Goal: Task Accomplishment & Management: Use online tool/utility

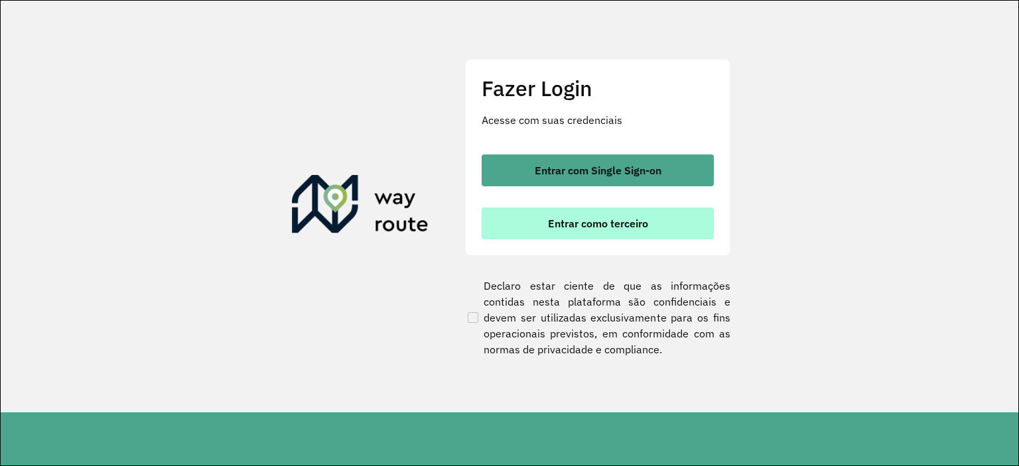
click at [628, 227] on span "Entrar como terceiro" at bounding box center [598, 223] width 100 height 11
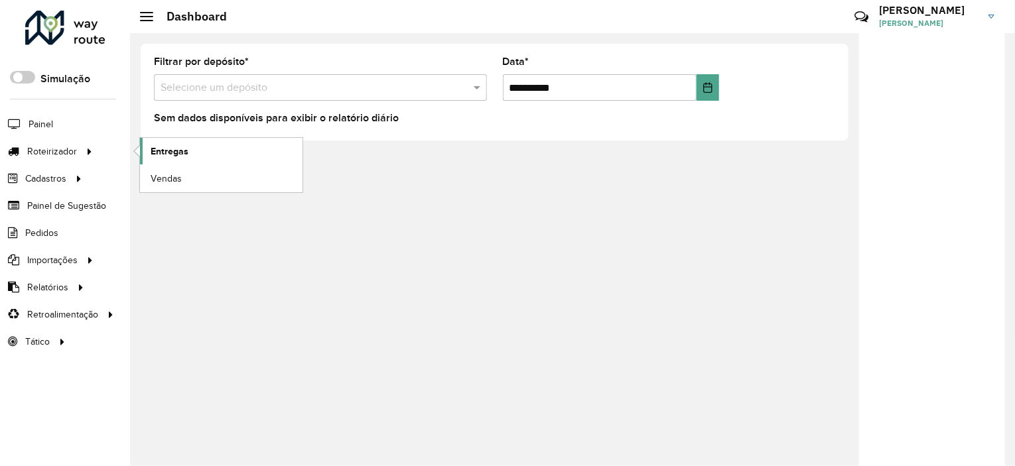
click at [172, 151] on span "Entregas" at bounding box center [170, 152] width 38 height 14
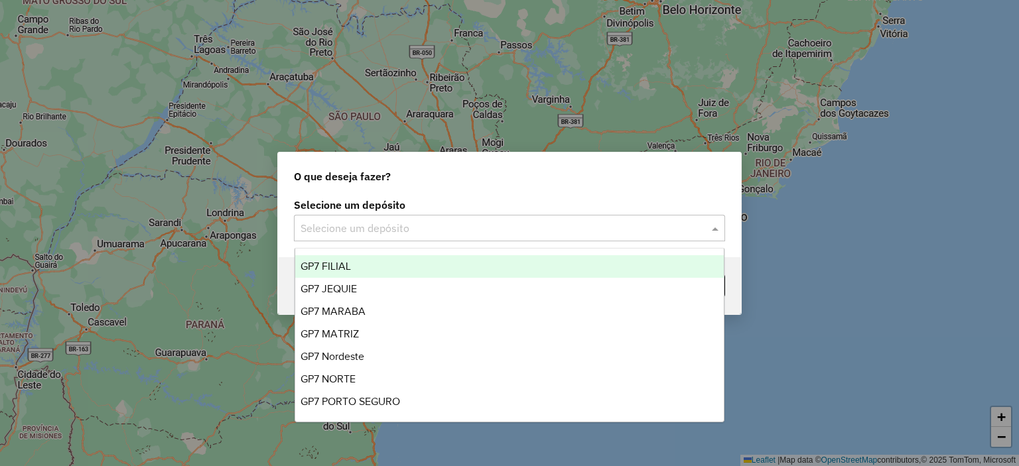
click at [583, 223] on input "text" at bounding box center [495, 229] width 391 height 16
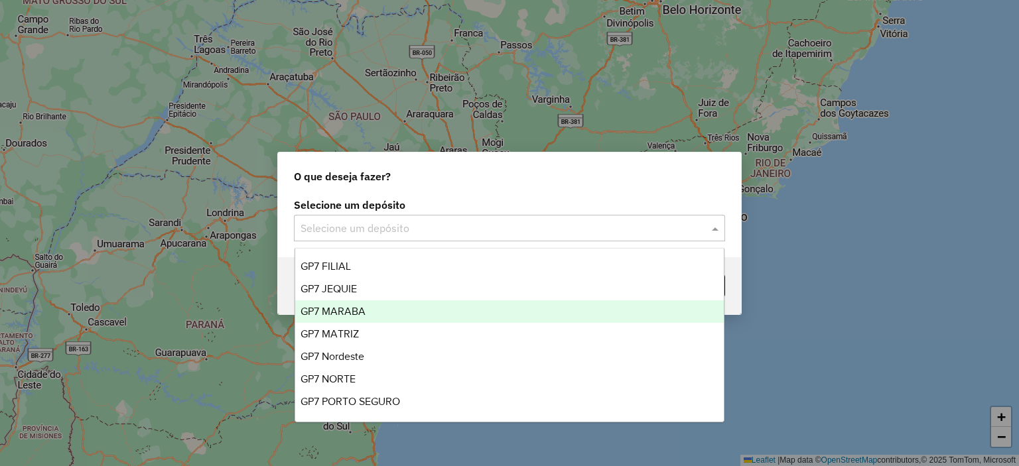
click at [412, 308] on div "GP7 MARABA" at bounding box center [509, 311] width 429 height 23
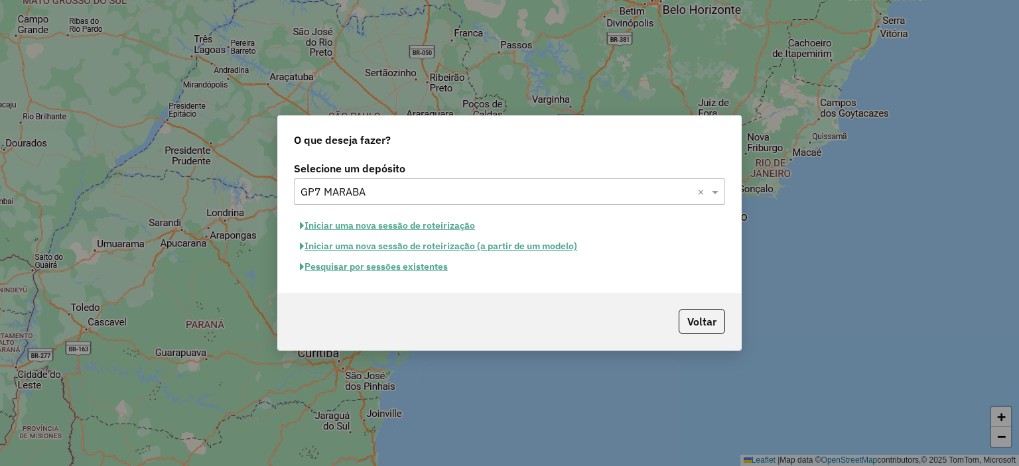
click at [419, 271] on button "Pesquisar por sessões existentes" at bounding box center [374, 267] width 160 height 21
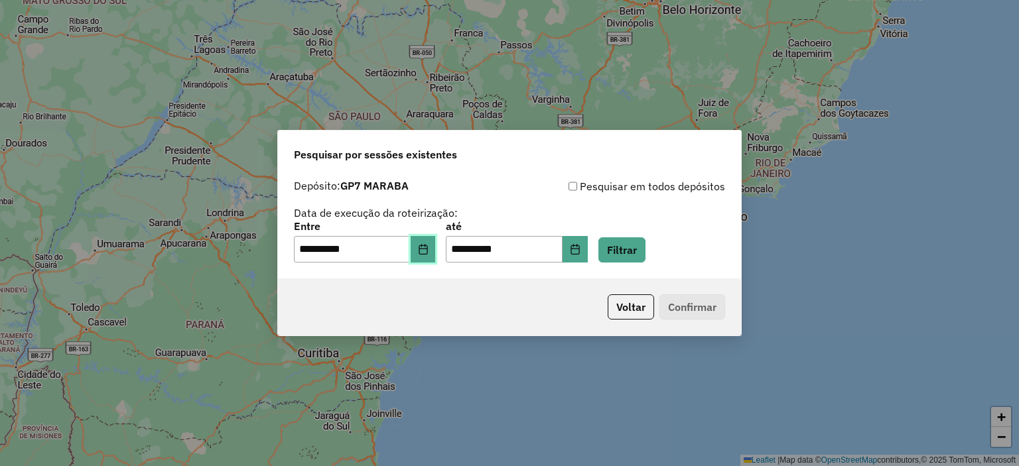
click at [429, 248] on icon "Choose Date" at bounding box center [423, 249] width 11 height 11
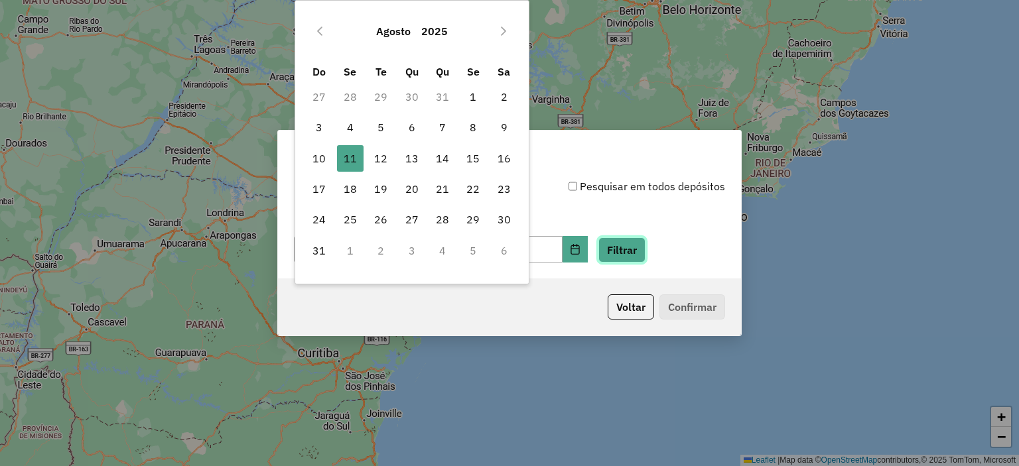
click at [645, 259] on button "Filtrar" at bounding box center [621, 249] width 47 height 25
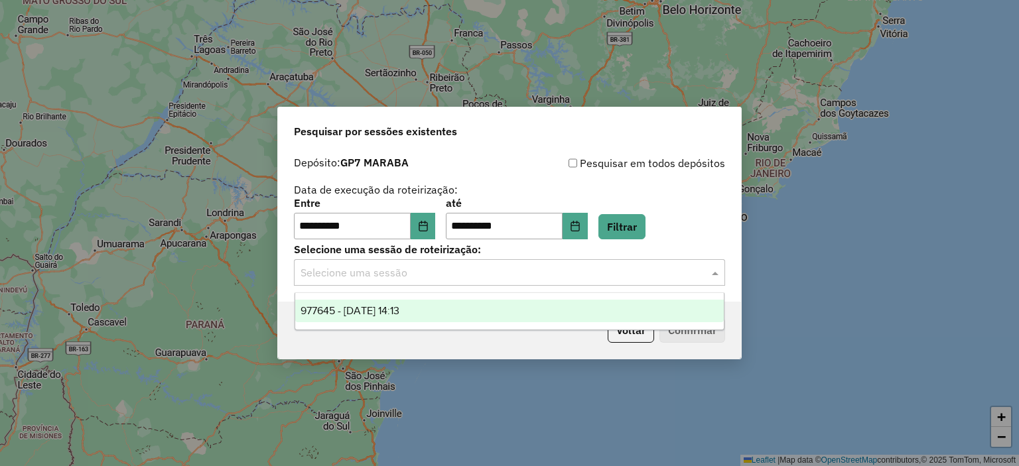
click at [448, 278] on input "text" at bounding box center [495, 273] width 391 height 16
click at [433, 315] on div "977645 - 11/08/2025 14:13" at bounding box center [509, 311] width 429 height 23
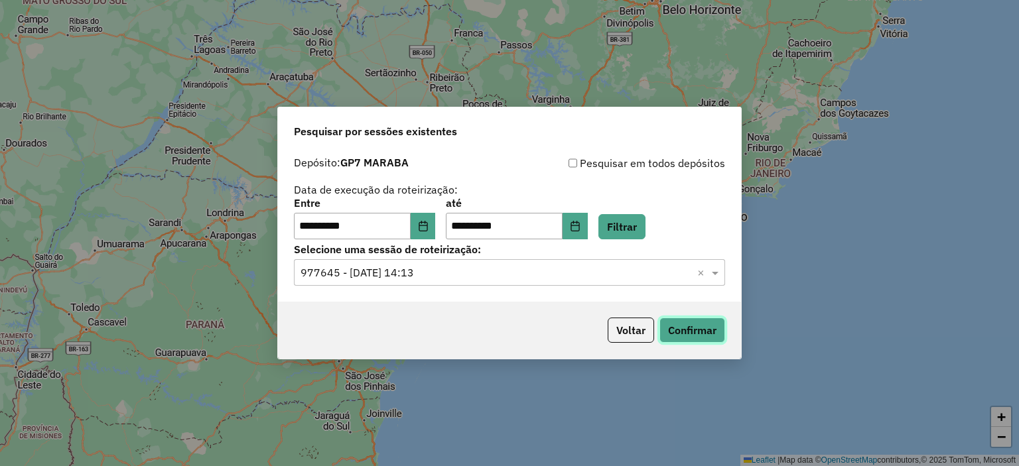
click at [689, 340] on button "Confirmar" at bounding box center [692, 330] width 66 height 25
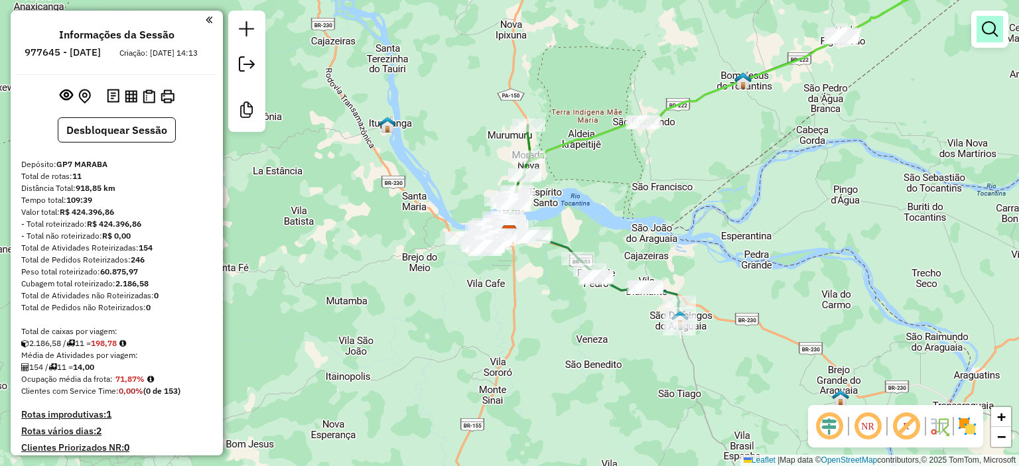
click at [986, 36] on em at bounding box center [990, 29] width 16 height 16
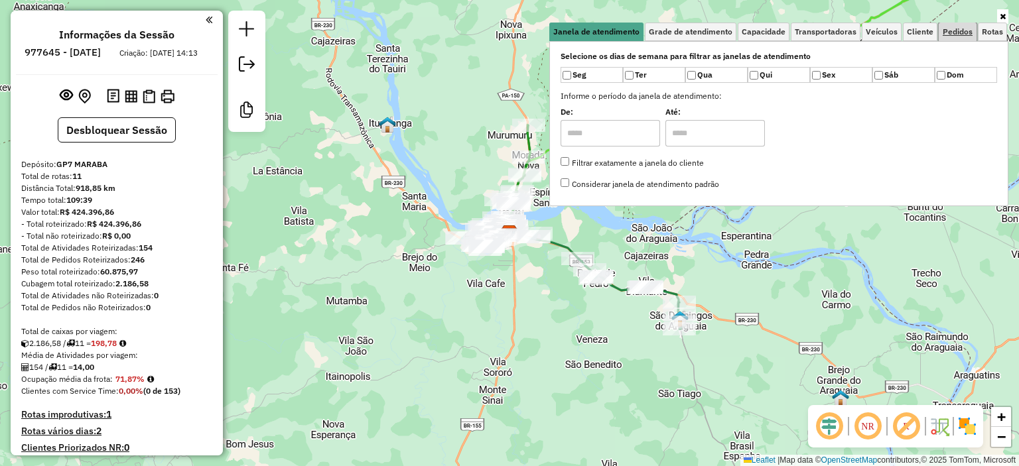
click at [968, 31] on span "Pedidos" at bounding box center [958, 32] width 30 height 8
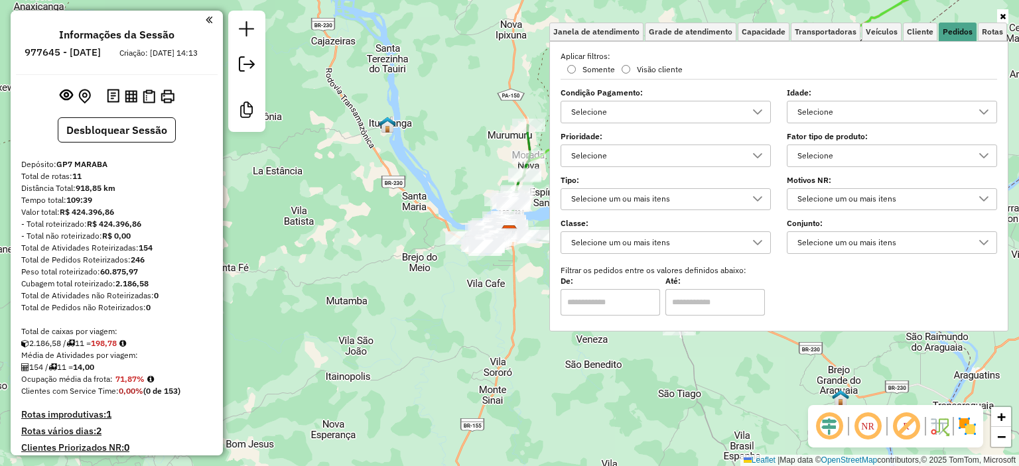
click at [644, 114] on div "Selecione" at bounding box center [655, 111] width 178 height 21
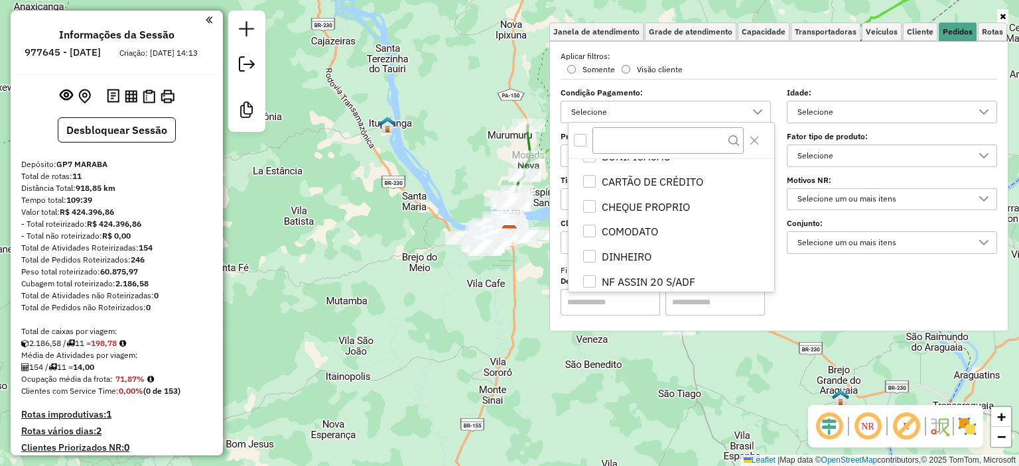
scroll to position [840, 0]
click at [589, 174] on li "CARTÃO DE CRÉDITO" at bounding box center [674, 182] width 200 height 25
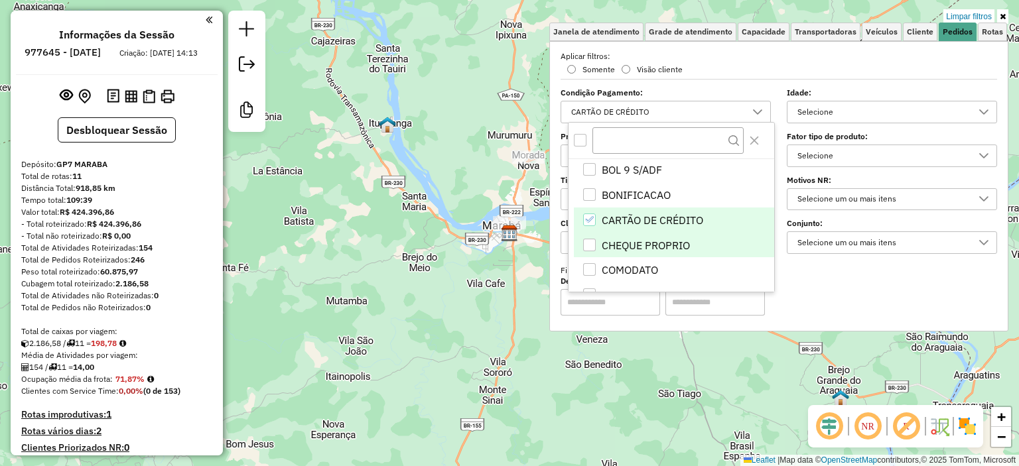
scroll to position [797, 0]
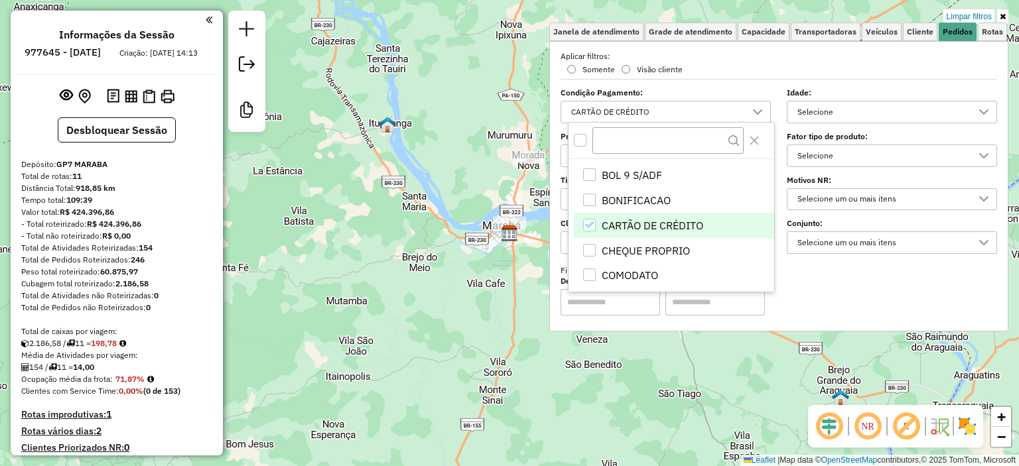
click at [451, 306] on div "Limpar filtros Janela de atendimento Grade de atendimento Capacidade Transporta…" at bounding box center [509, 233] width 1019 height 466
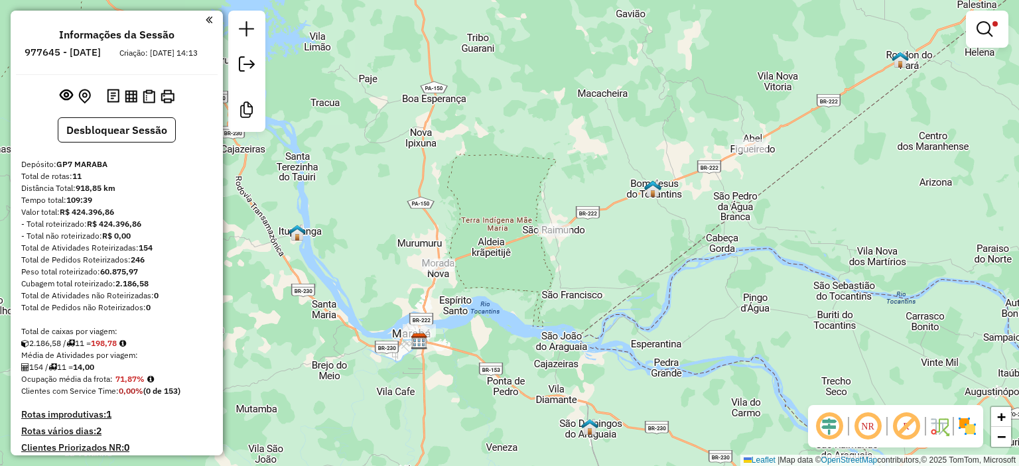
drag, startPoint x: 801, startPoint y: 139, endPoint x: 708, endPoint y: 251, distance: 146.0
click at [708, 251] on div "Limpar filtros Janela de atendimento Grade de atendimento Capacidade Transporta…" at bounding box center [509, 233] width 1019 height 466
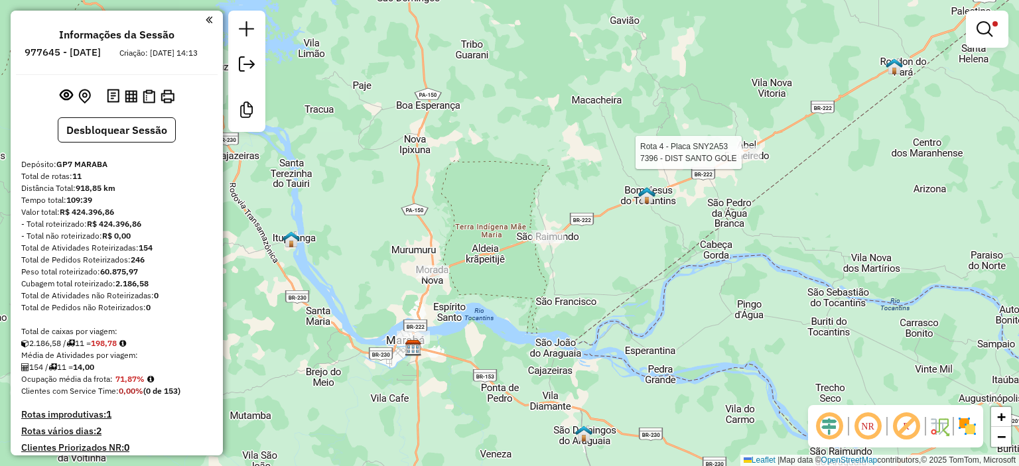
select select "**********"
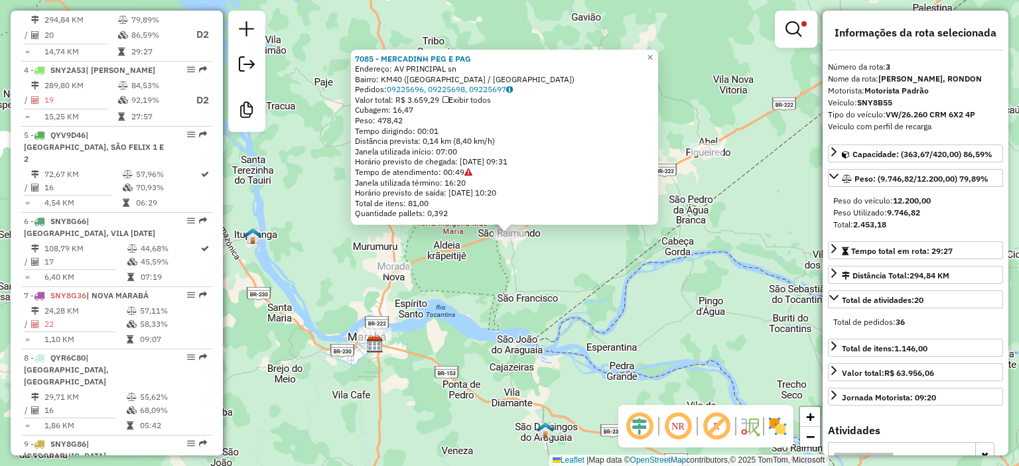
scroll to position [658, 0]
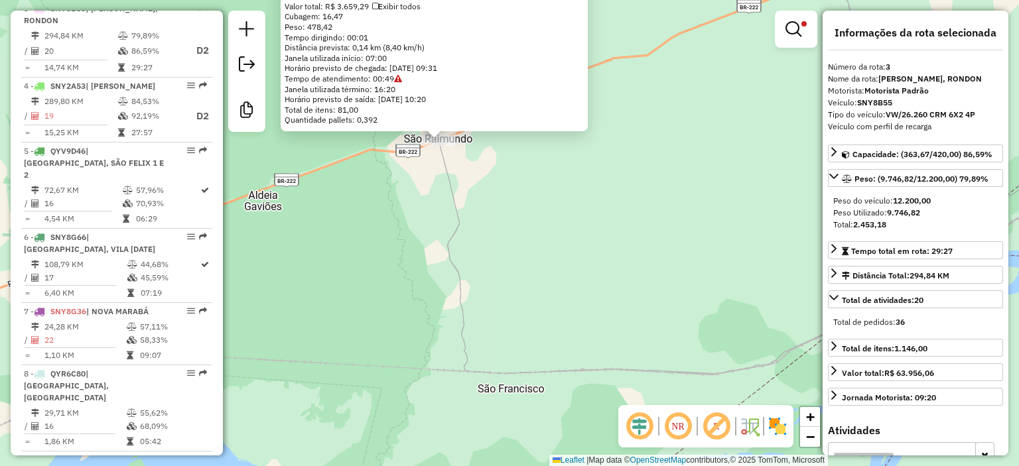
click at [494, 214] on div "7085 - MERCADINH PEG E PAG Endereço: AV PRINCIPAL sn Bairro: KM40 ([GEOGRAPHIC_…" at bounding box center [509, 233] width 1019 height 466
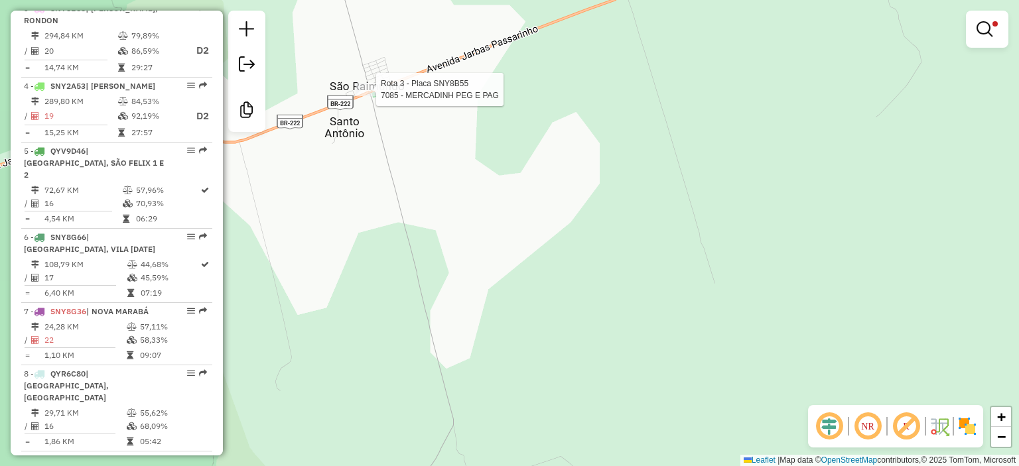
select select "**********"
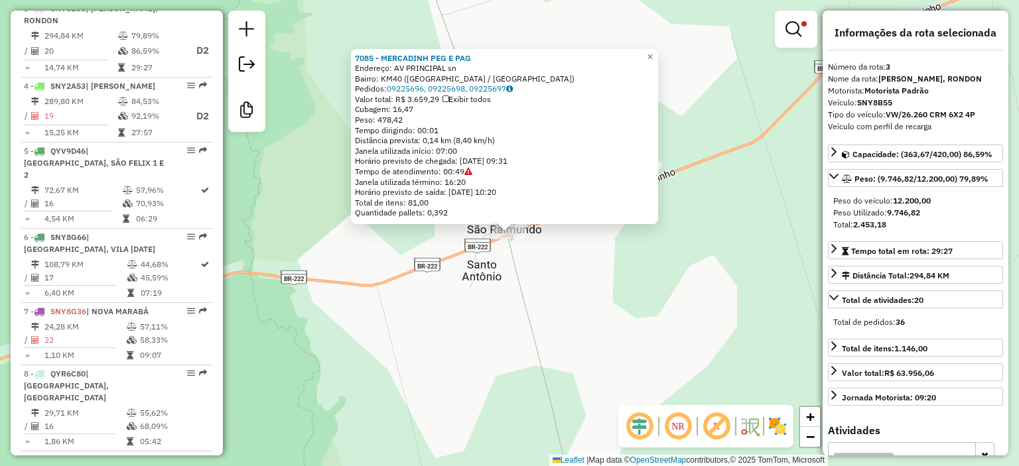
click at [519, 273] on div "7085 - MERCADINH PEG E PAG Endereço: AV PRINCIPAL sn Bairro: KM40 ([GEOGRAPHIC_…" at bounding box center [509, 233] width 1019 height 466
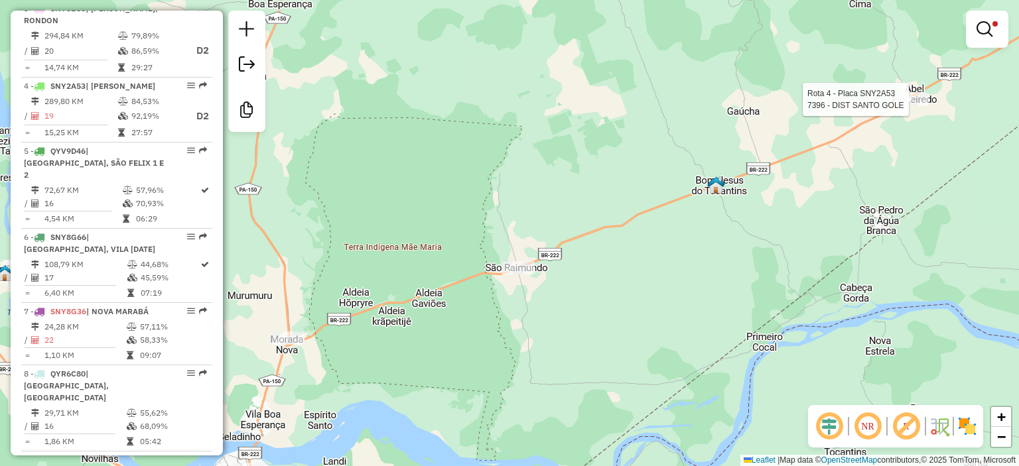
click at [910, 106] on div at bounding box center [911, 99] width 33 height 13
select select "**********"
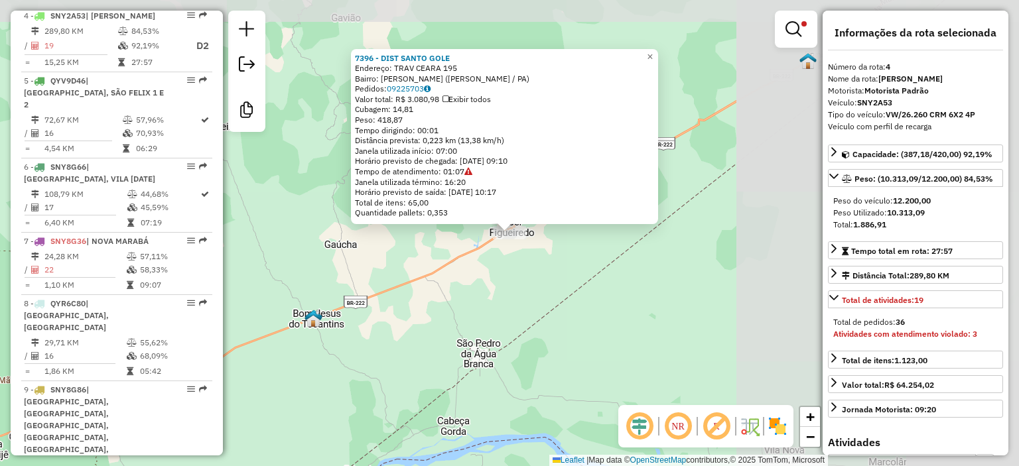
scroll to position [736, 0]
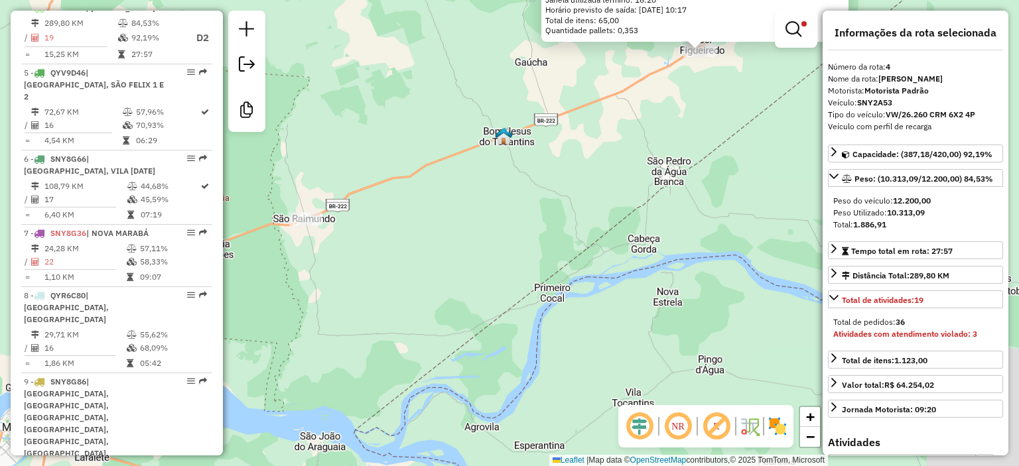
drag, startPoint x: 438, startPoint y: 363, endPoint x: 823, endPoint y: 85, distance: 474.1
click at [823, 84] on hb-router-mapa "Informações da Sessão 977645 - [DATE] Criação: [DATE] 14:13 Desbloquear Sessão …" at bounding box center [509, 233] width 1019 height 466
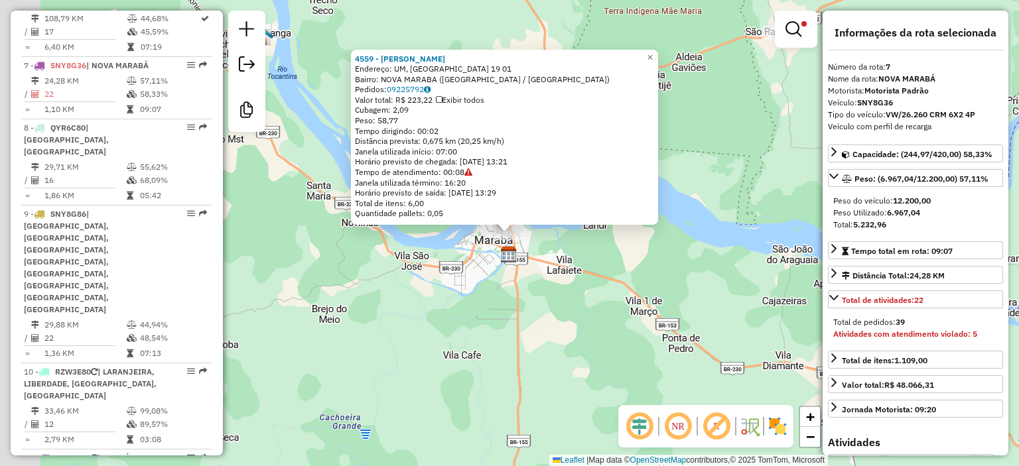
scroll to position [933, 0]
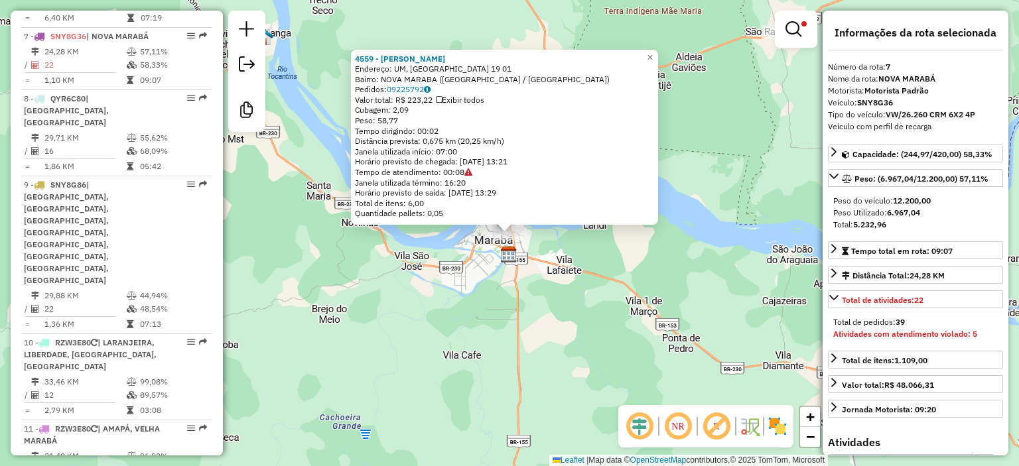
click at [580, 291] on div "4559 - SERIGUELA LANCHES Endereço: [GEOGRAPHIC_DATA], [GEOGRAPHIC_DATA] 19 01 B…" at bounding box center [509, 233] width 1019 height 466
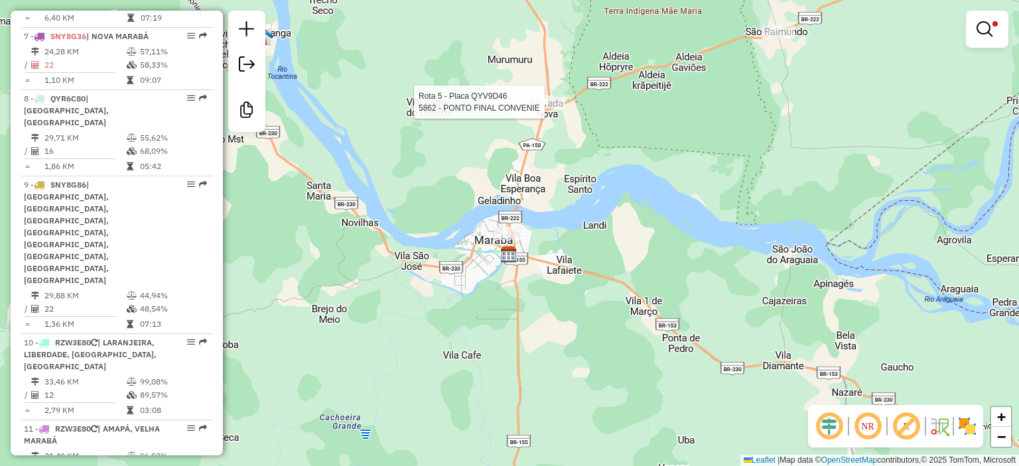
select select "**********"
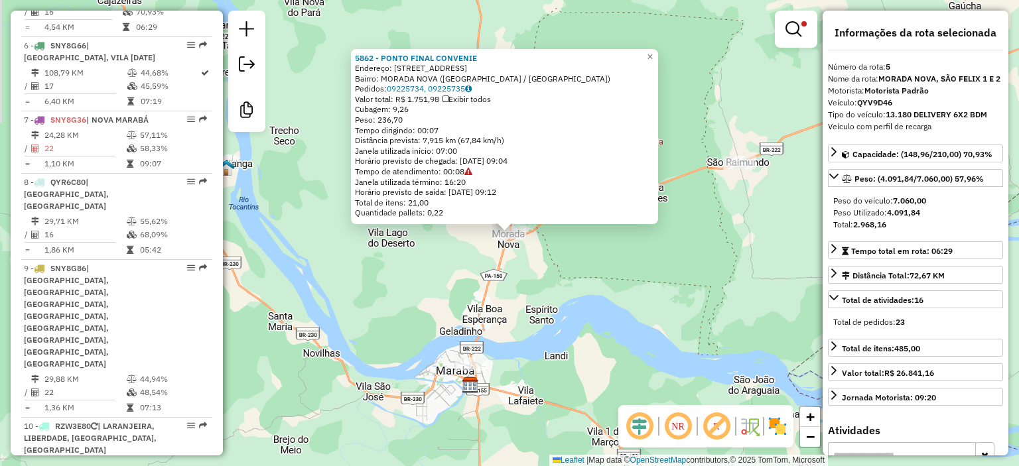
scroll to position [813, 0]
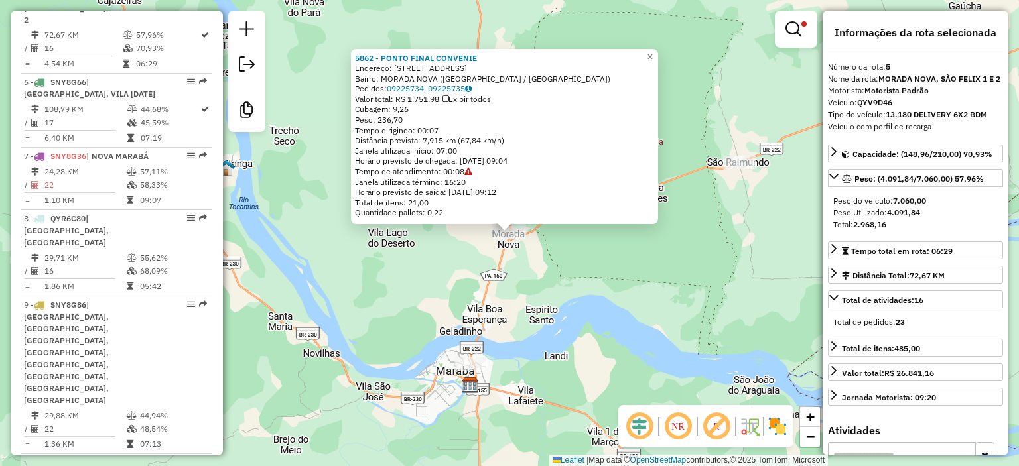
click at [685, 243] on div "5862 - PONTO FINAL CONVENIE Endereço: [STREET_ADDRESS] ([GEOGRAPHIC_DATA] / [GE…" at bounding box center [509, 233] width 1019 height 466
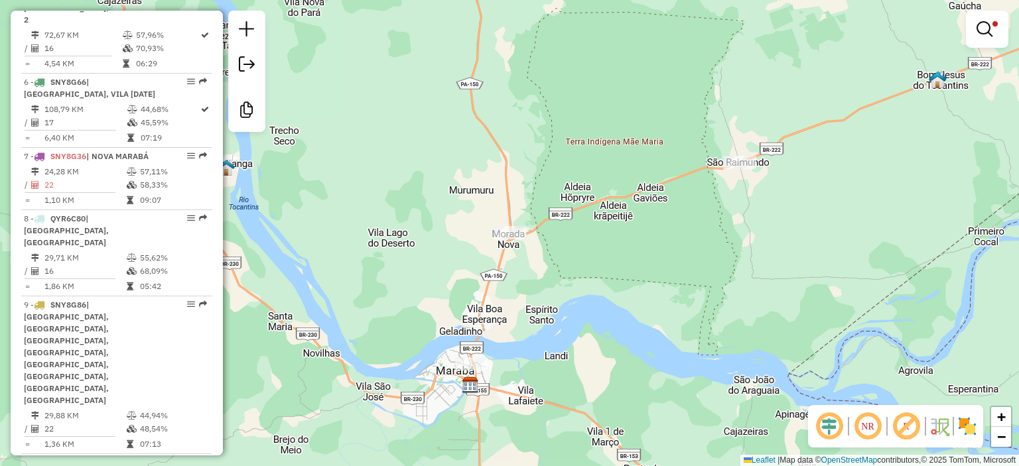
drag, startPoint x: 767, startPoint y: 214, endPoint x: 515, endPoint y: 336, distance: 279.8
click at [515, 336] on div "Limpar filtros Janela de atendimento Grade de atendimento Capacidade Transporta…" at bounding box center [509, 233] width 1019 height 466
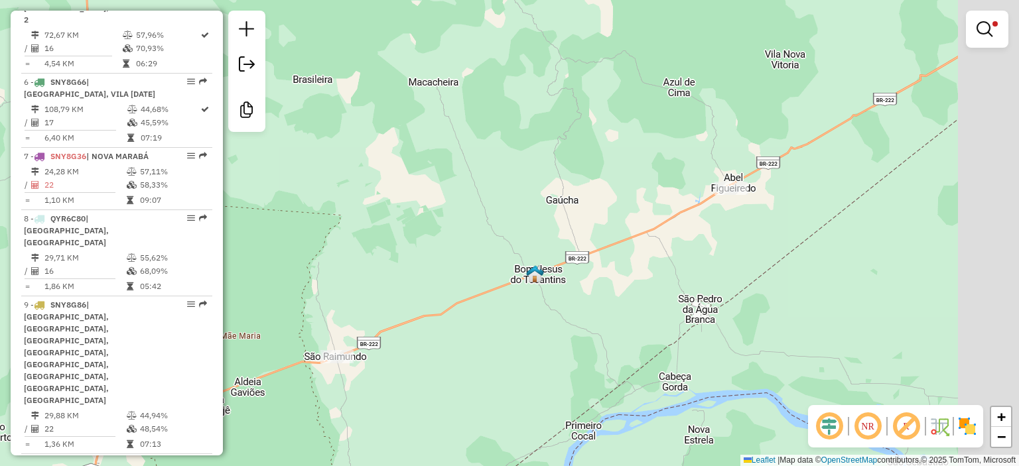
drag, startPoint x: 651, startPoint y: 259, endPoint x: 548, endPoint y: 310, distance: 115.1
click at [548, 310] on div "Limpar filtros Janela de atendimento Grade de atendimento Capacidade Transporta…" at bounding box center [509, 233] width 1019 height 466
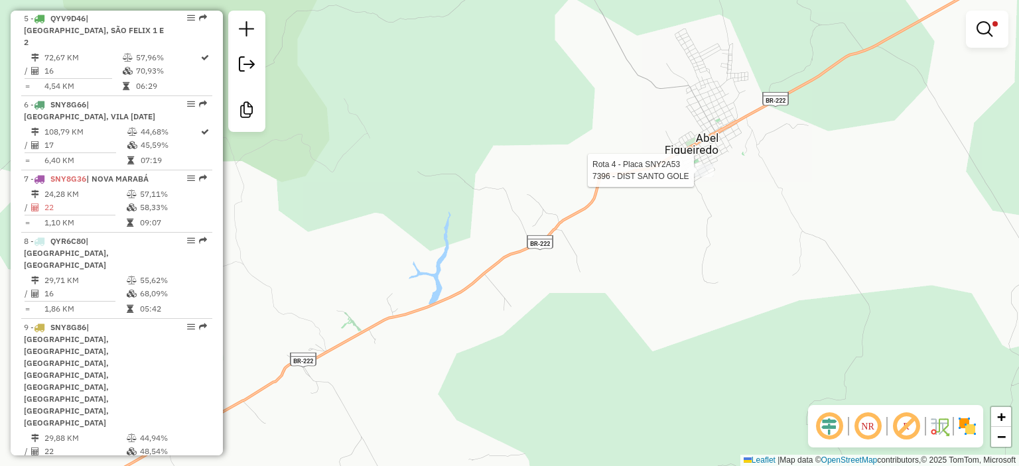
select select "**********"
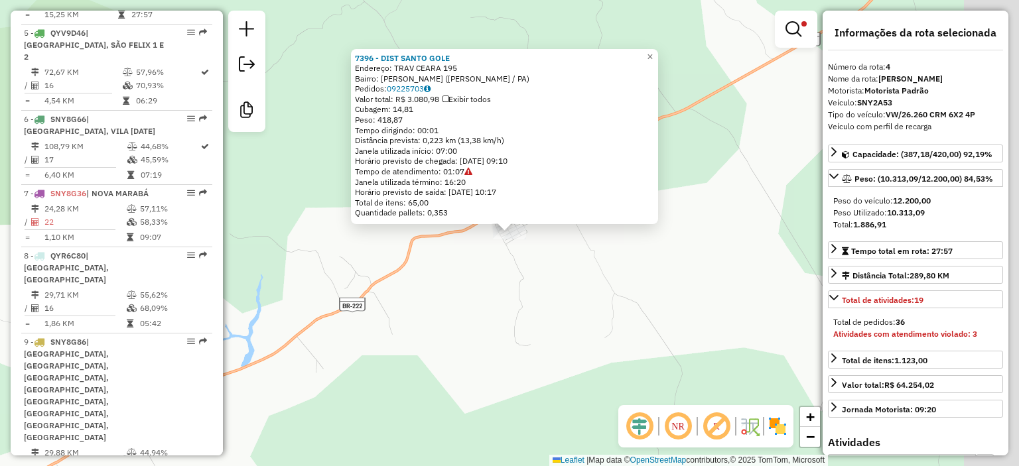
scroll to position [736, 0]
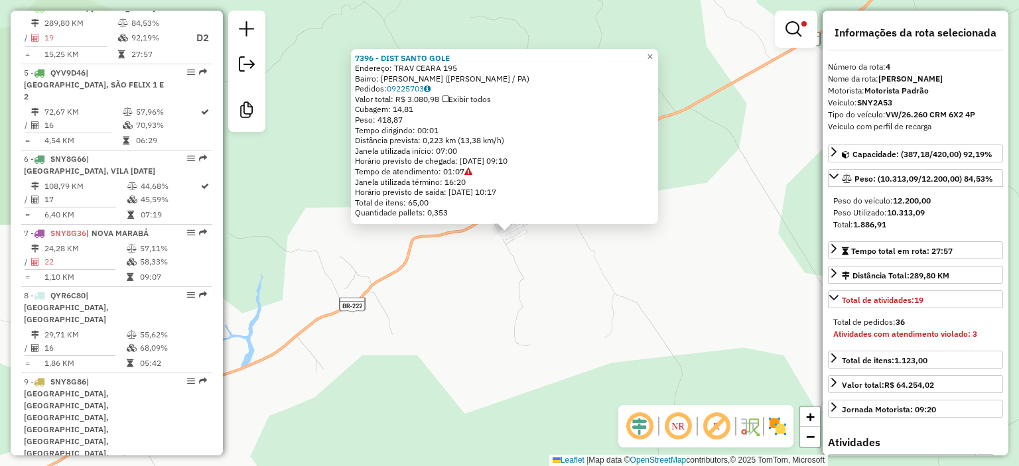
click at [639, 273] on div "7396 - DIST SANTO GOLE Endereço: TRAV CEARA 195 Bairro: [PERSON_NAME] ([PERSON_…" at bounding box center [509, 233] width 1019 height 466
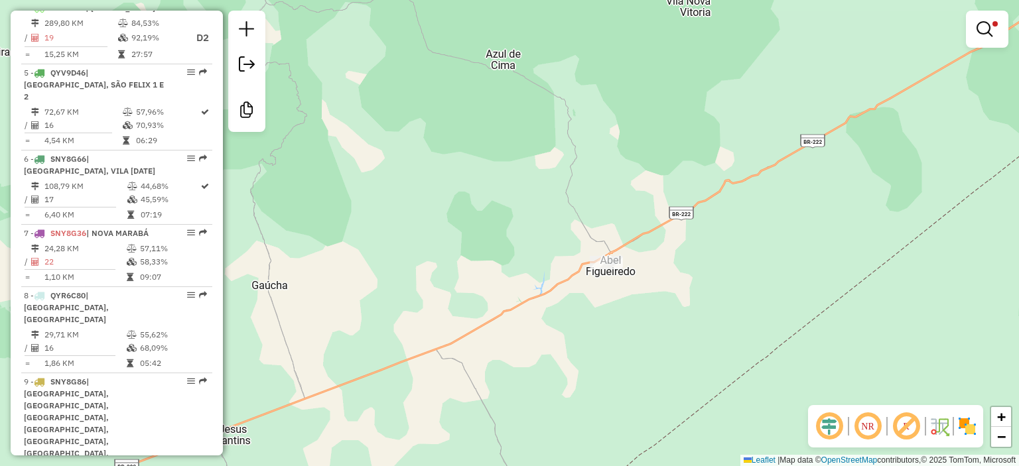
drag, startPoint x: 733, startPoint y: 227, endPoint x: 452, endPoint y: 365, distance: 313.6
click at [452, 365] on div "Limpar filtros Janela de atendimento Grade de atendimento Capacidade Transporta…" at bounding box center [509, 233] width 1019 height 466
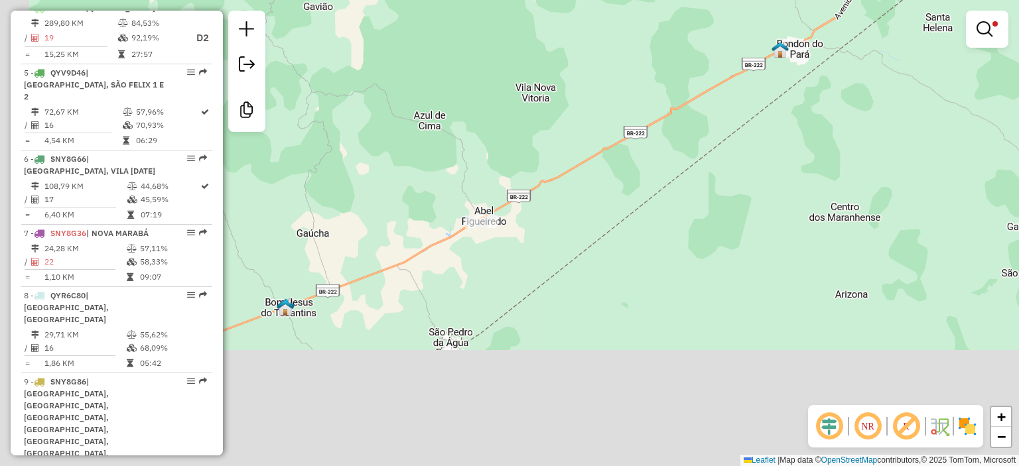
drag, startPoint x: 469, startPoint y: 359, endPoint x: 645, endPoint y: 150, distance: 273.1
click at [645, 150] on div "Limpar filtros Janela de atendimento Grade de atendimento Capacidade Transporta…" at bounding box center [509, 233] width 1019 height 466
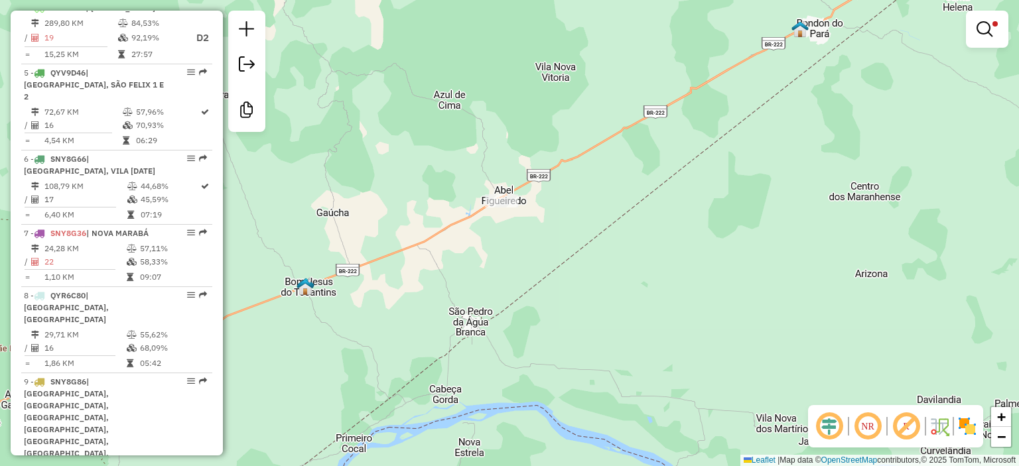
drag, startPoint x: 425, startPoint y: 256, endPoint x: 634, endPoint y: 100, distance: 261.2
click at [634, 100] on div "Limpar filtros Janela de atendimento Grade de atendimento Capacidade Transporta…" at bounding box center [509, 233] width 1019 height 466
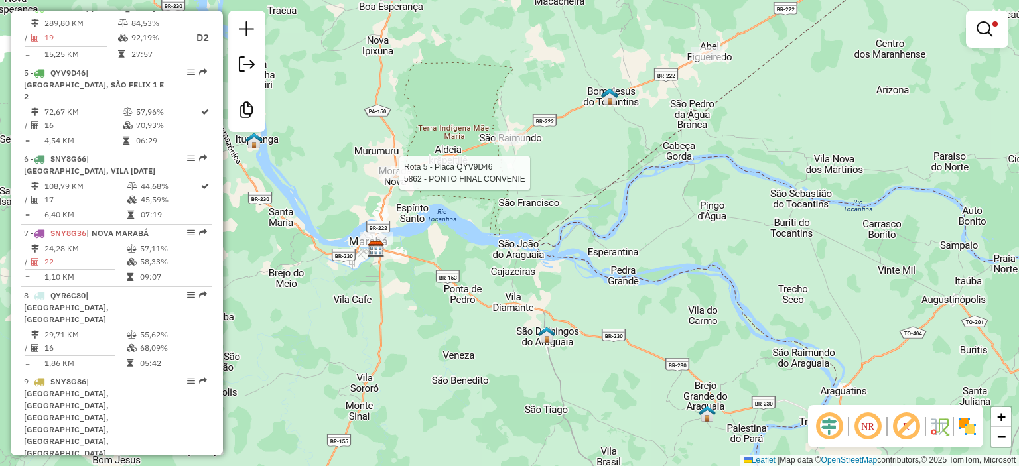
select select "**********"
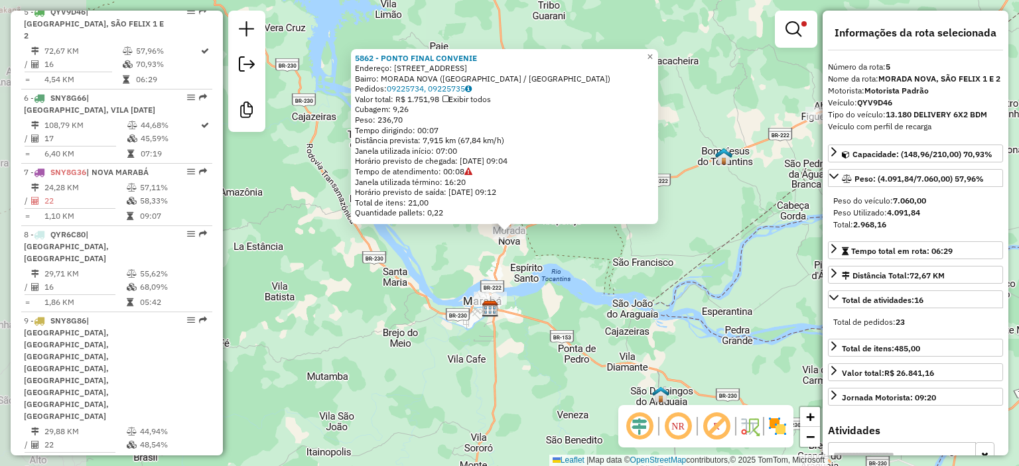
scroll to position [813, 0]
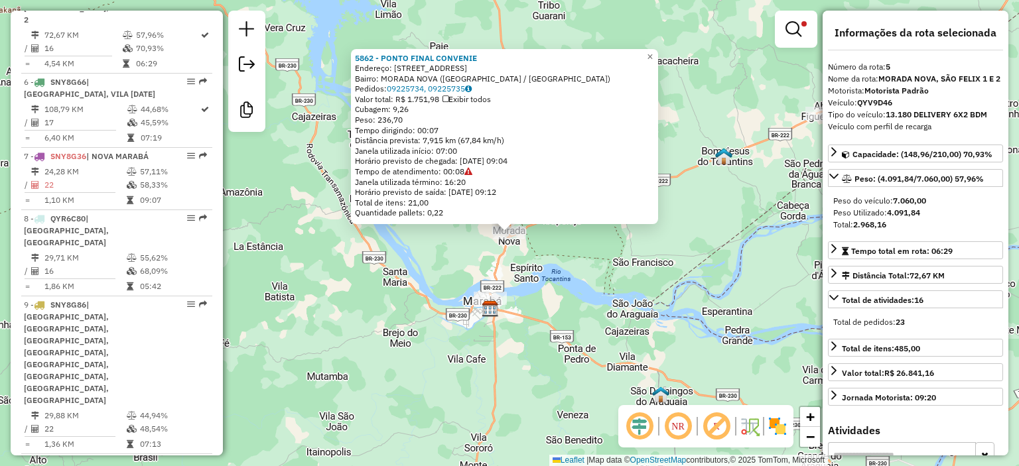
click at [556, 307] on div "5862 - PONTO FINAL CONVENIE Endereço: [STREET_ADDRESS] ([GEOGRAPHIC_DATA] / [GE…" at bounding box center [509, 233] width 1019 height 466
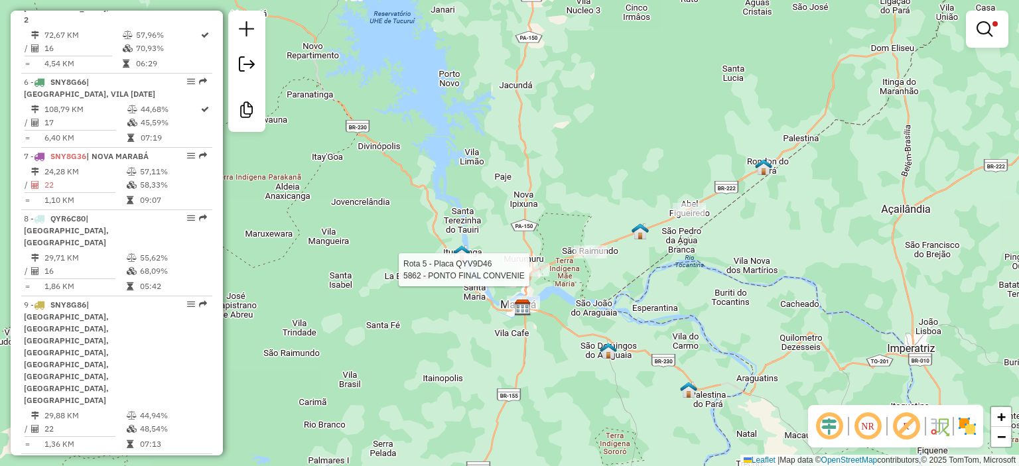
select select "**********"
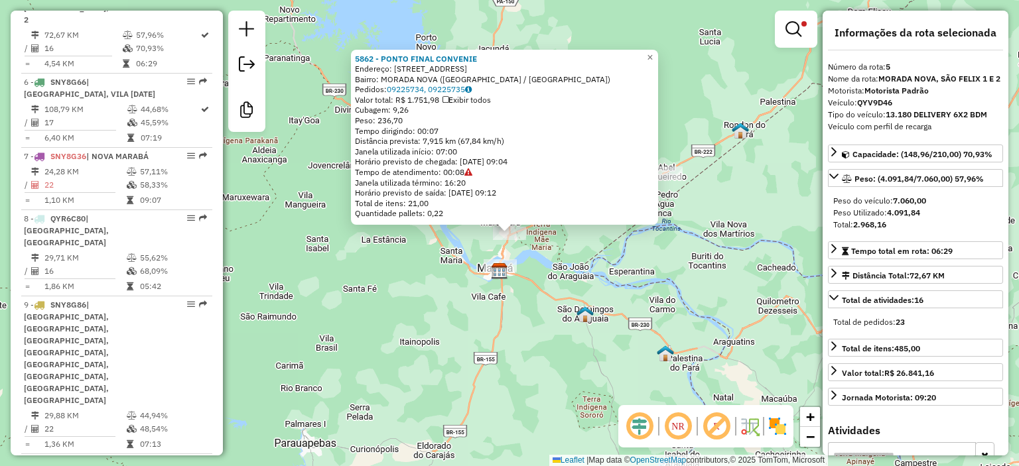
click at [870, 107] on strong "QYV9D46" at bounding box center [874, 103] width 35 height 10
click at [798, 370] on div "5862 - PONTO FINAL CONVENIE Endereço: [STREET_ADDRESS] ([GEOGRAPHIC_DATA] / [GE…" at bounding box center [509, 233] width 1019 height 466
